Goal: Find specific page/section: Find specific page/section

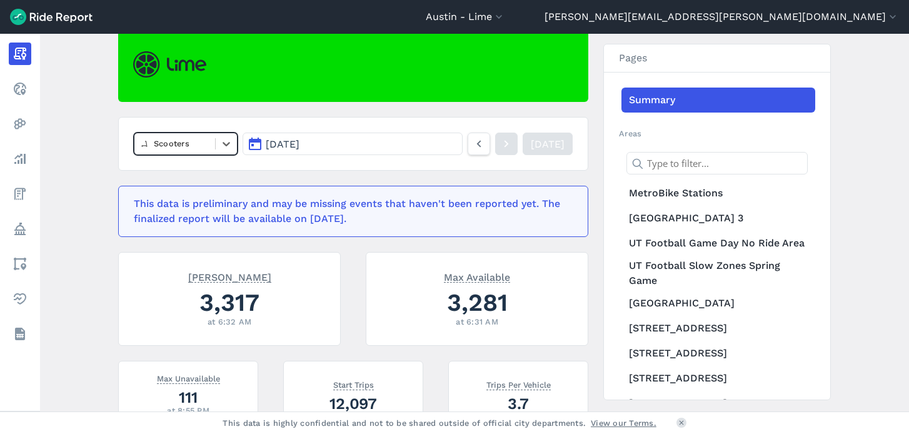
scroll to position [118, 0]
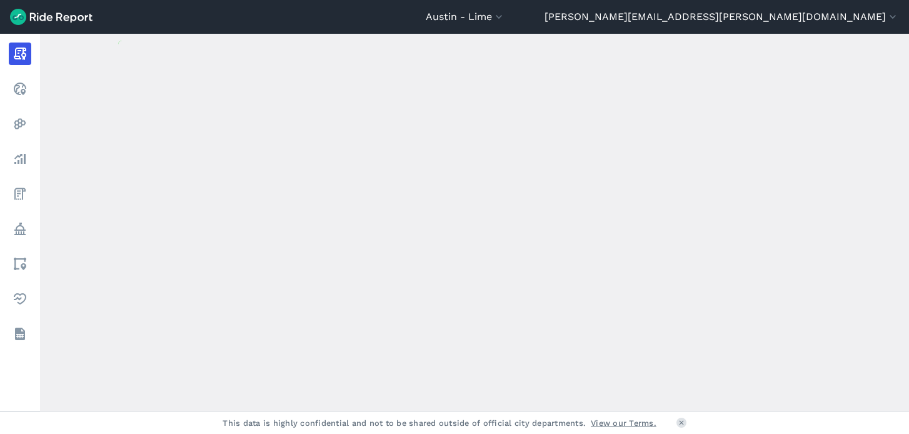
scroll to position [124, 0]
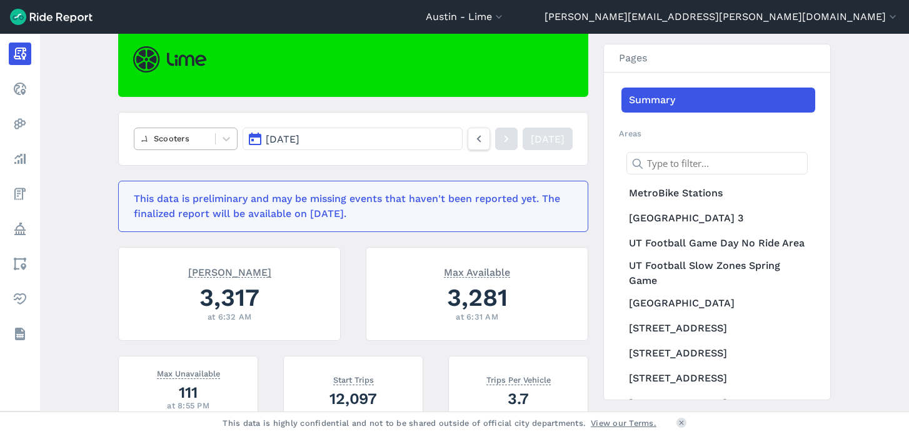
click at [180, 129] on div "Scooters" at bounding box center [174, 138] width 81 height 19
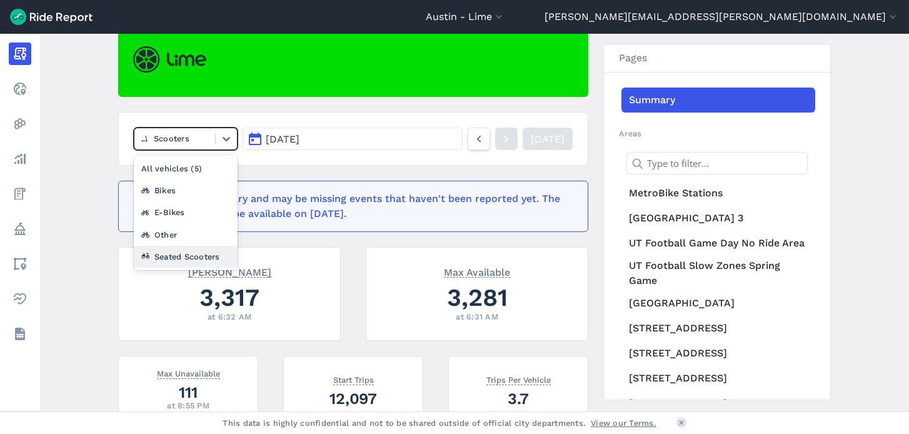
click at [174, 259] on div "Seated Scooters" at bounding box center [186, 257] width 104 height 22
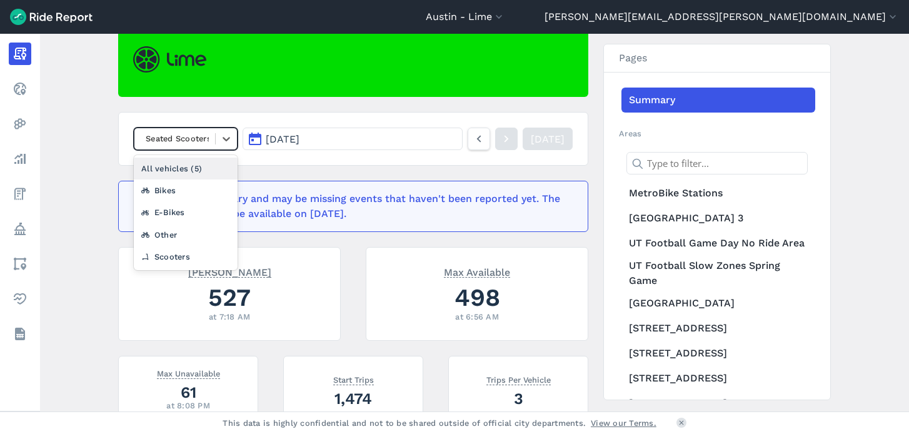
click at [192, 143] on div at bounding box center [175, 138] width 68 height 14
click at [178, 253] on div "Scooters" at bounding box center [186, 257] width 104 height 22
